Goal: Task Accomplishment & Management: Complete application form

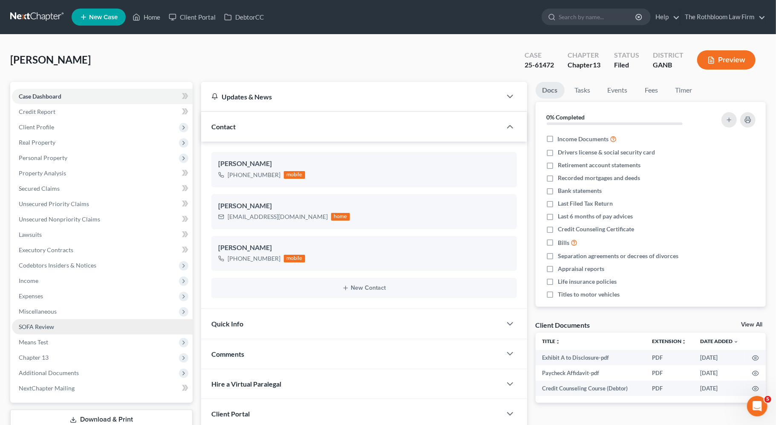
click at [87, 332] on link "SOFA Review" at bounding box center [102, 326] width 181 height 15
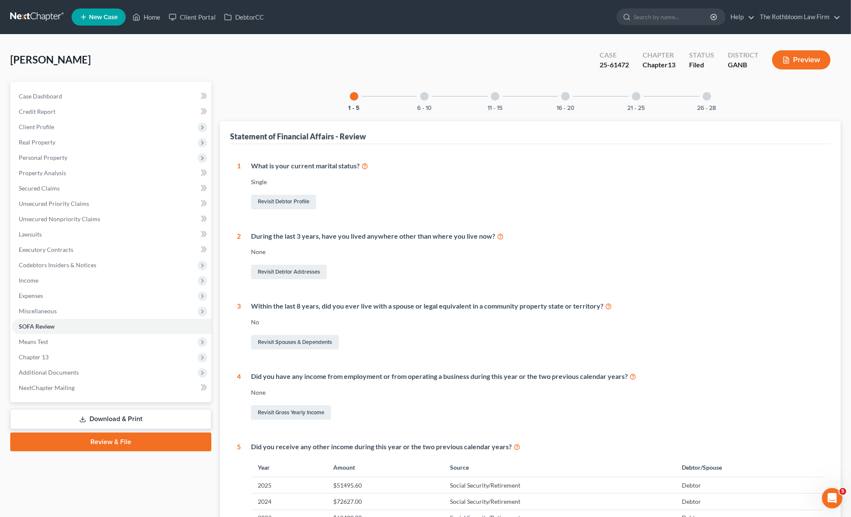
click at [776, 65] on button "Preview" at bounding box center [801, 59] width 58 height 19
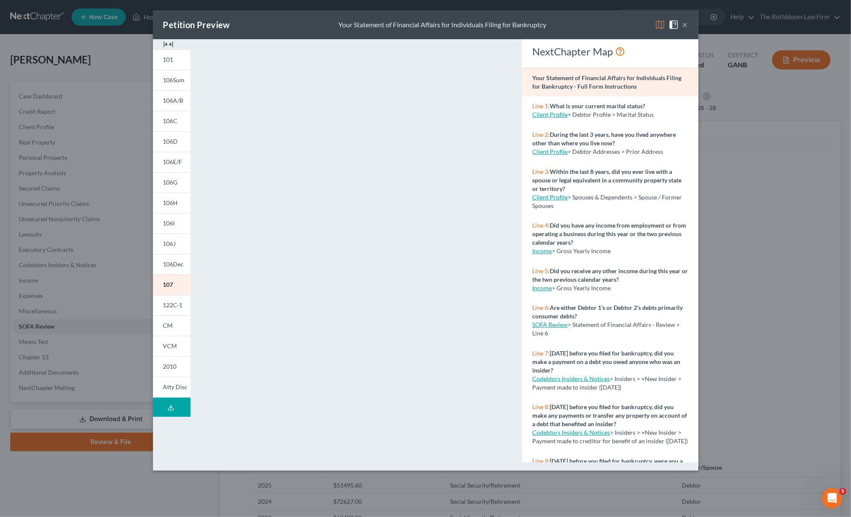
click at [91, 213] on div "Petition Preview Your Statement of Financial Affairs for Individuals Filing for…" at bounding box center [425, 258] width 851 height 517
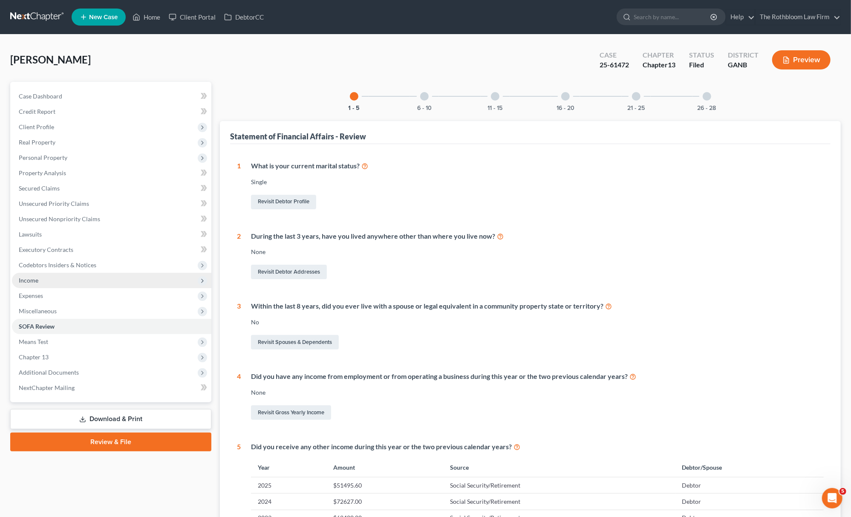
click at [111, 278] on span "Income" at bounding box center [111, 280] width 199 height 15
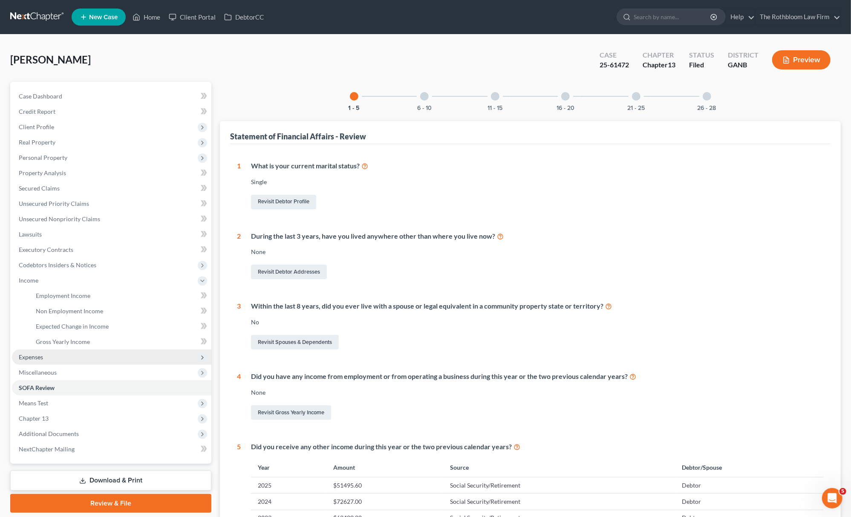
click at [111, 350] on span "Expenses" at bounding box center [111, 357] width 199 height 15
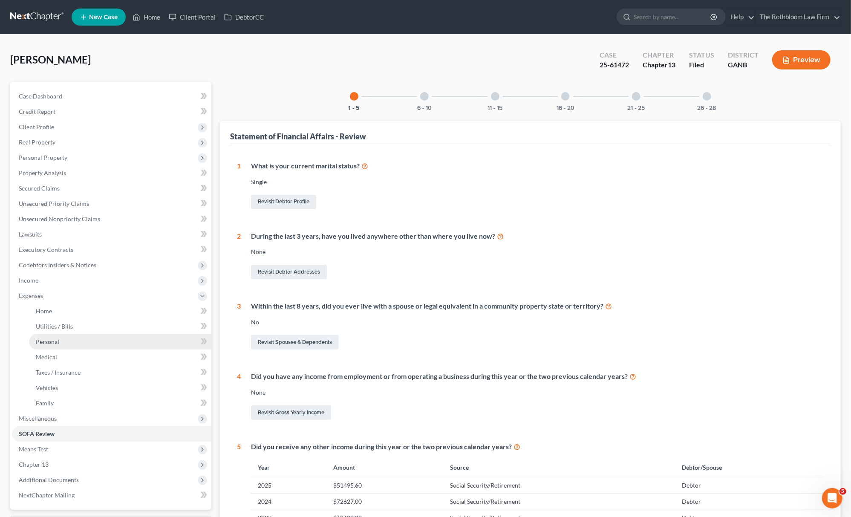
click at [109, 338] on link "Personal" at bounding box center [120, 341] width 182 height 15
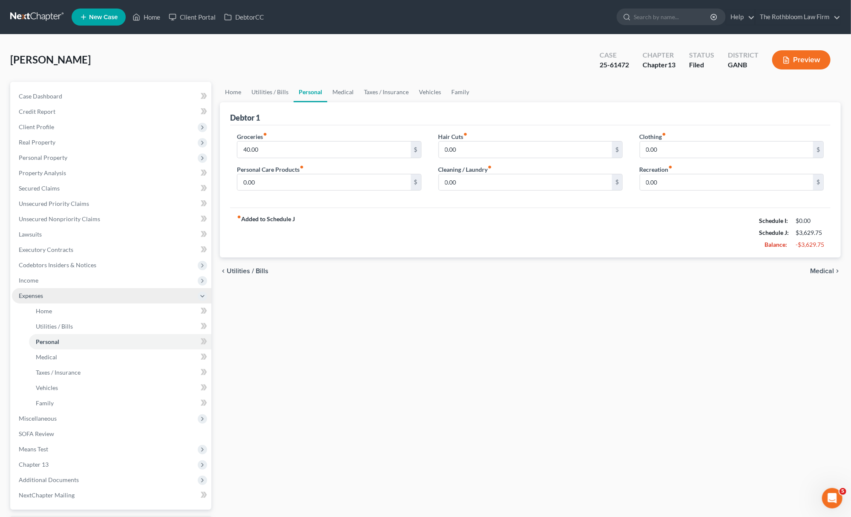
click at [78, 288] on span "Expenses" at bounding box center [111, 295] width 199 height 15
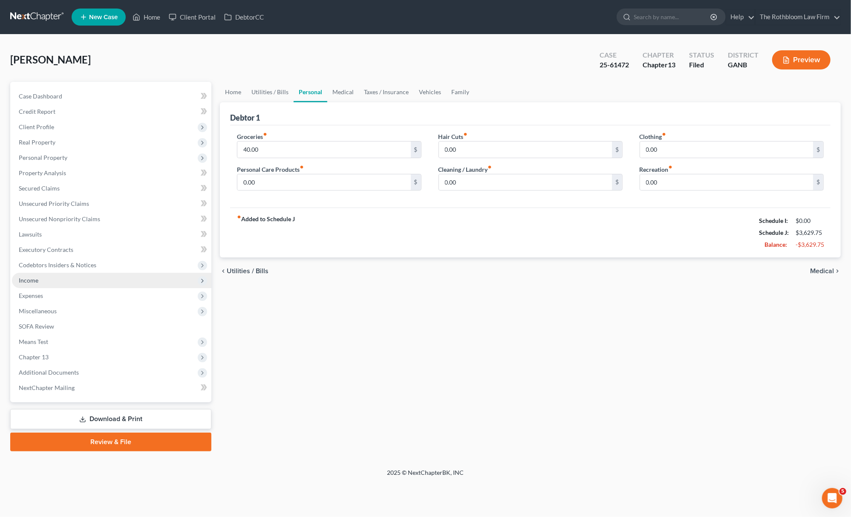
click at [73, 277] on span "Income" at bounding box center [111, 280] width 199 height 15
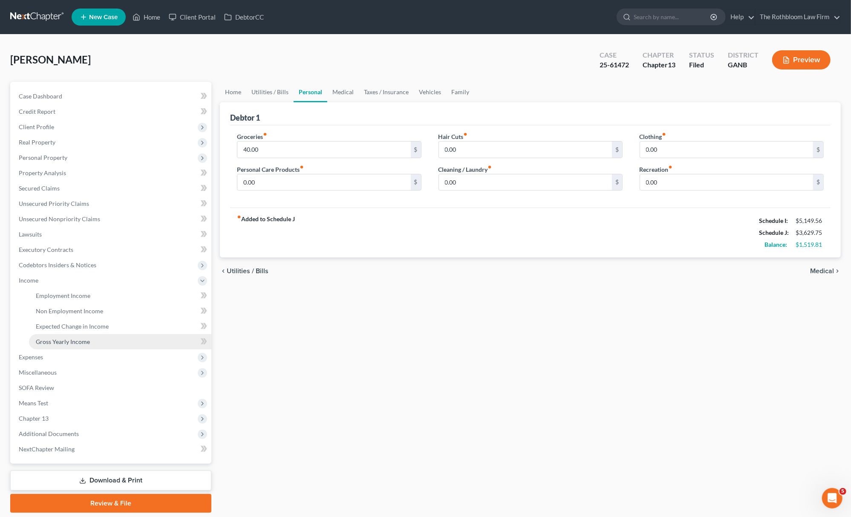
click at [107, 336] on link "Gross Yearly Income" at bounding box center [120, 341] width 182 height 15
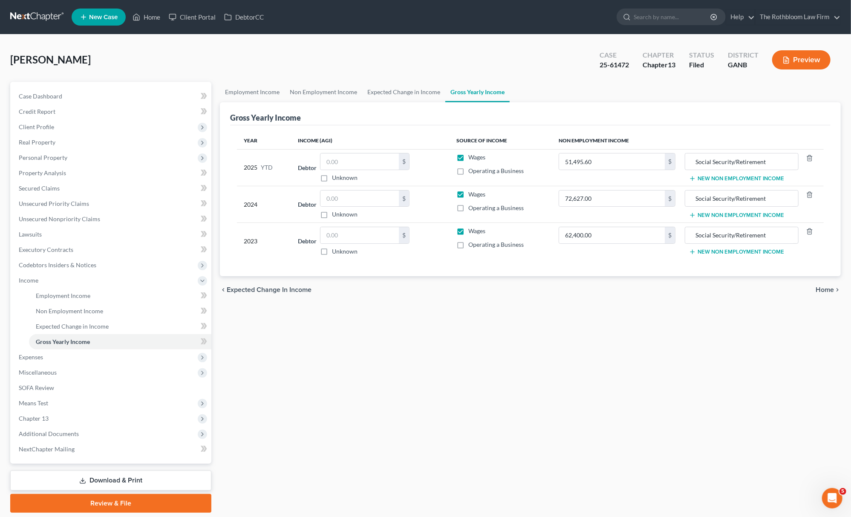
click at [468, 232] on label "Wages" at bounding box center [476, 231] width 17 height 9
click at [472, 232] on input "Wages" at bounding box center [475, 230] width 6 height 6
checkbox input "false"
click at [468, 193] on label "Wages" at bounding box center [476, 194] width 17 height 9
click at [472, 193] on input "Wages" at bounding box center [475, 193] width 6 height 6
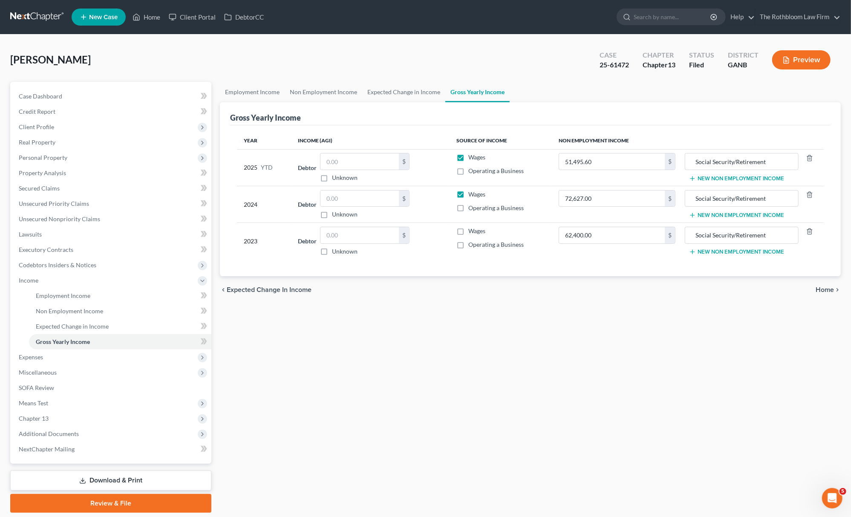
checkbox input "false"
click at [468, 156] on label "Wages" at bounding box center [476, 157] width 17 height 9
click at [472, 156] on input "Wages" at bounding box center [475, 156] width 6 height 6
checkbox input "false"
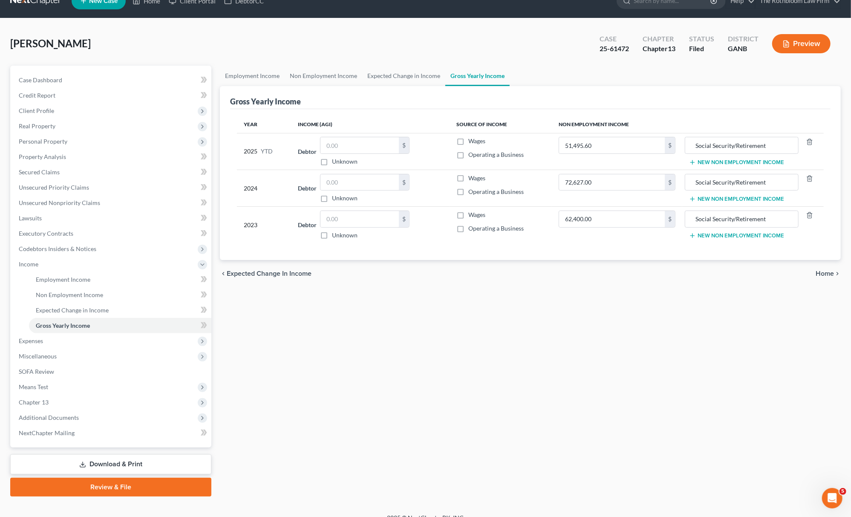
scroll to position [28, 0]
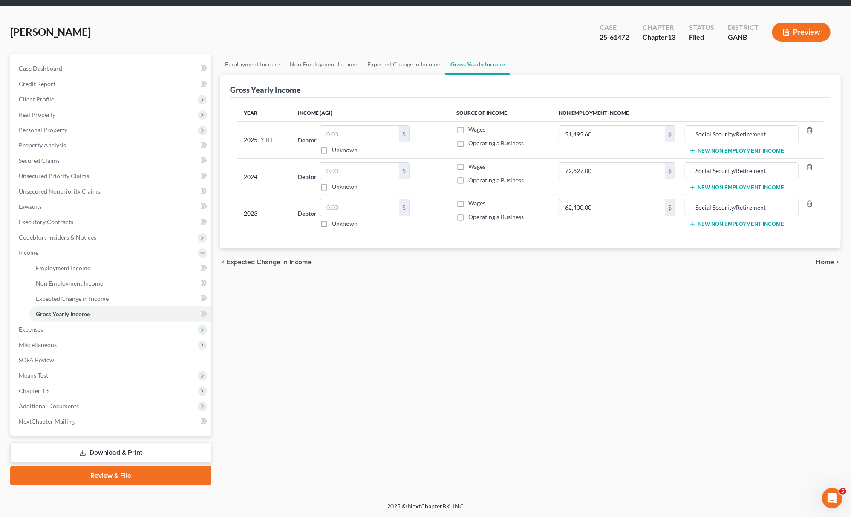
click at [776, 33] on button "Preview" at bounding box center [801, 32] width 58 height 19
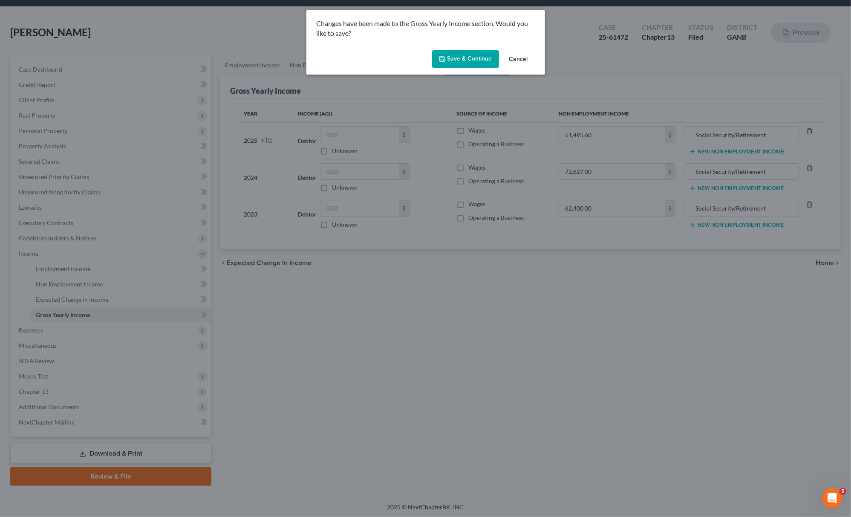
click at [457, 57] on button "Save & Continue" at bounding box center [465, 59] width 67 height 18
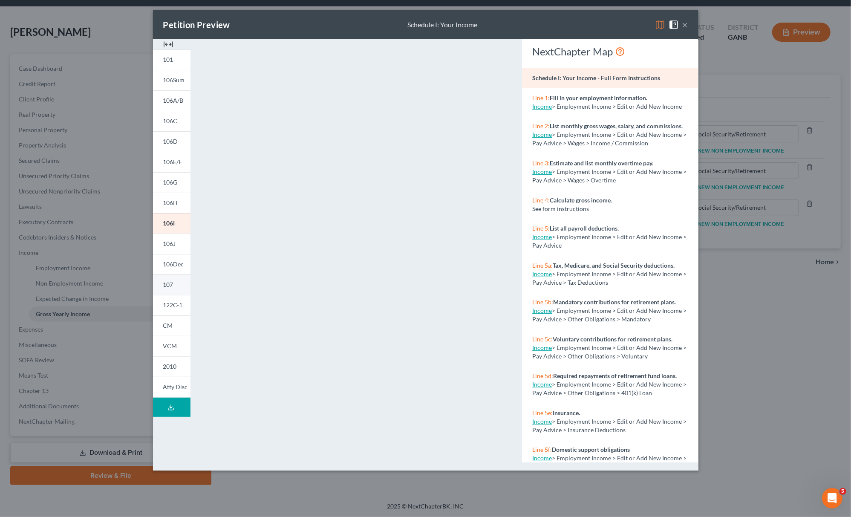
click at [178, 288] on link "107" at bounding box center [172, 285] width 38 height 20
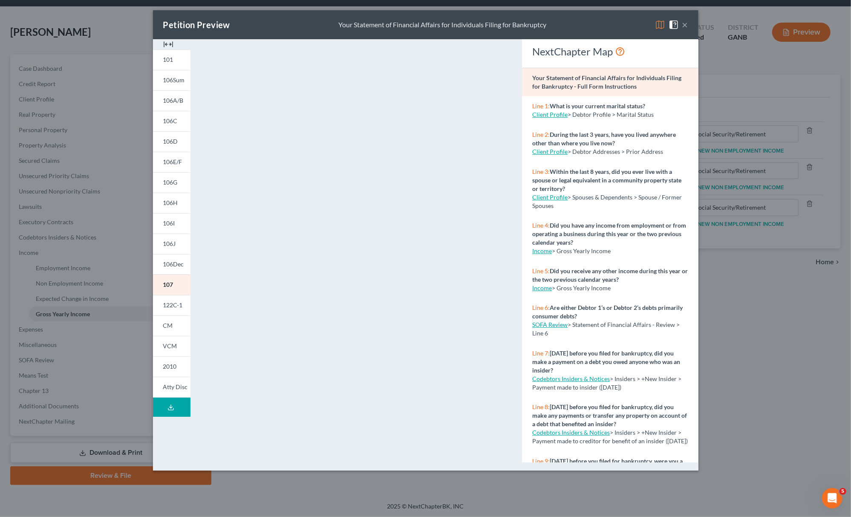
click at [688, 26] on div "Petition Preview Your Statement of Financial Affairs for Individuals Filing for…" at bounding box center [426, 24] width 546 height 29
click at [686, 26] on button "×" at bounding box center [685, 25] width 6 height 10
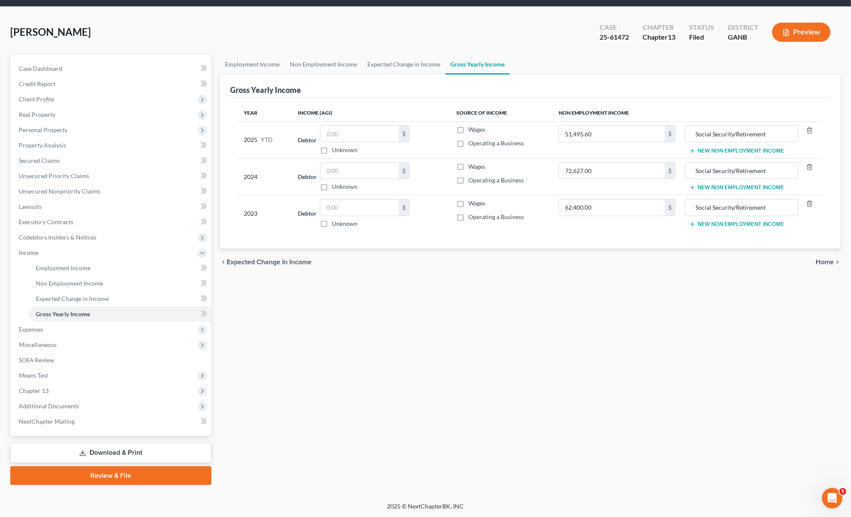
scroll to position [0, 0]
